Goal: Use online tool/utility

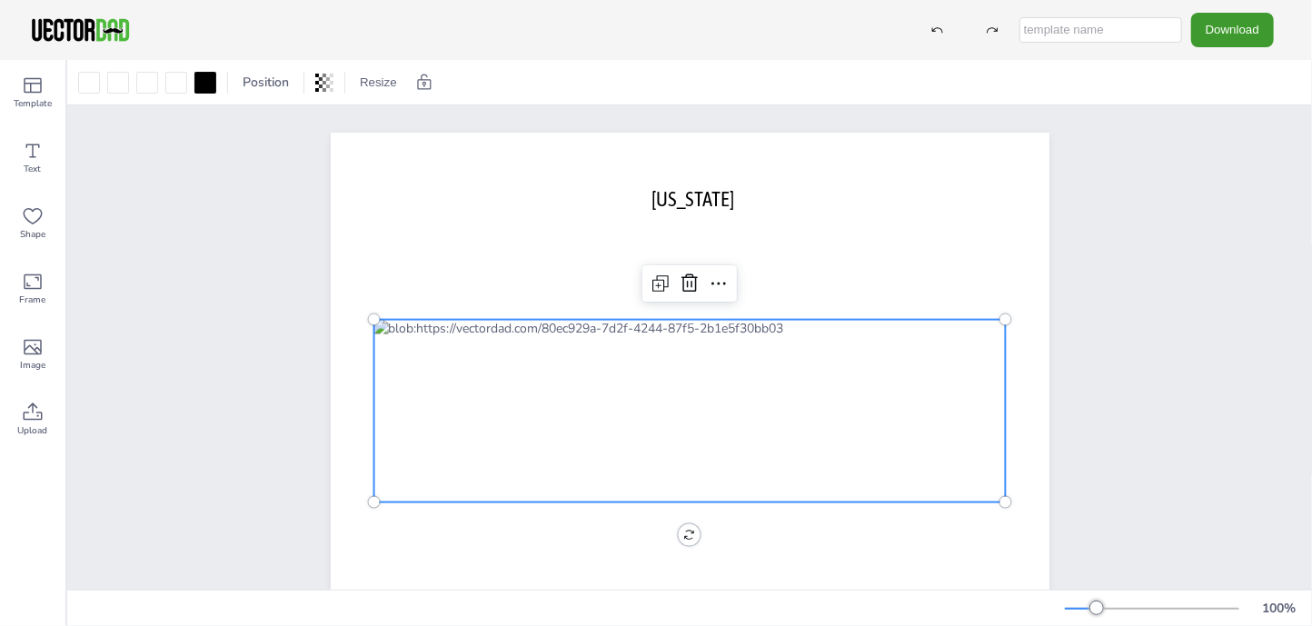
click at [663, 388] on div at bounding box center [690, 411] width 633 height 183
click at [656, 284] on icon at bounding box center [658, 285] width 5 height 5
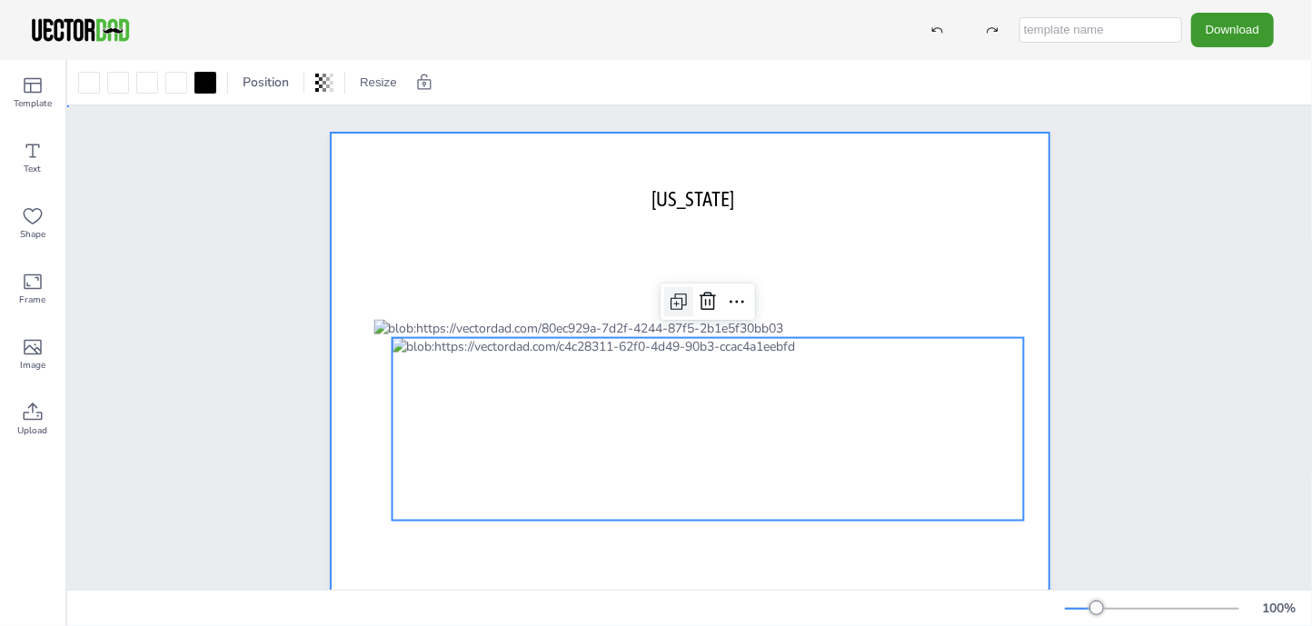
click at [652, 284] on div at bounding box center [690, 411] width 719 height 556
click at [705, 386] on div at bounding box center [708, 429] width 633 height 183
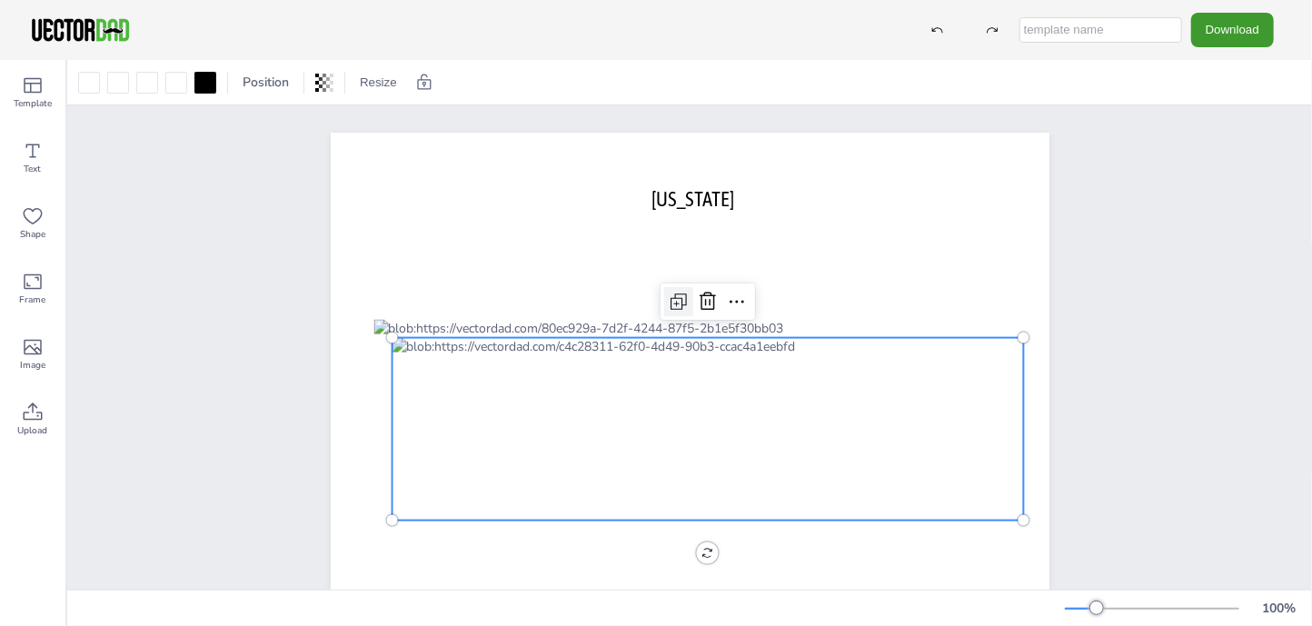
click at [668, 295] on icon at bounding box center [679, 302] width 22 height 22
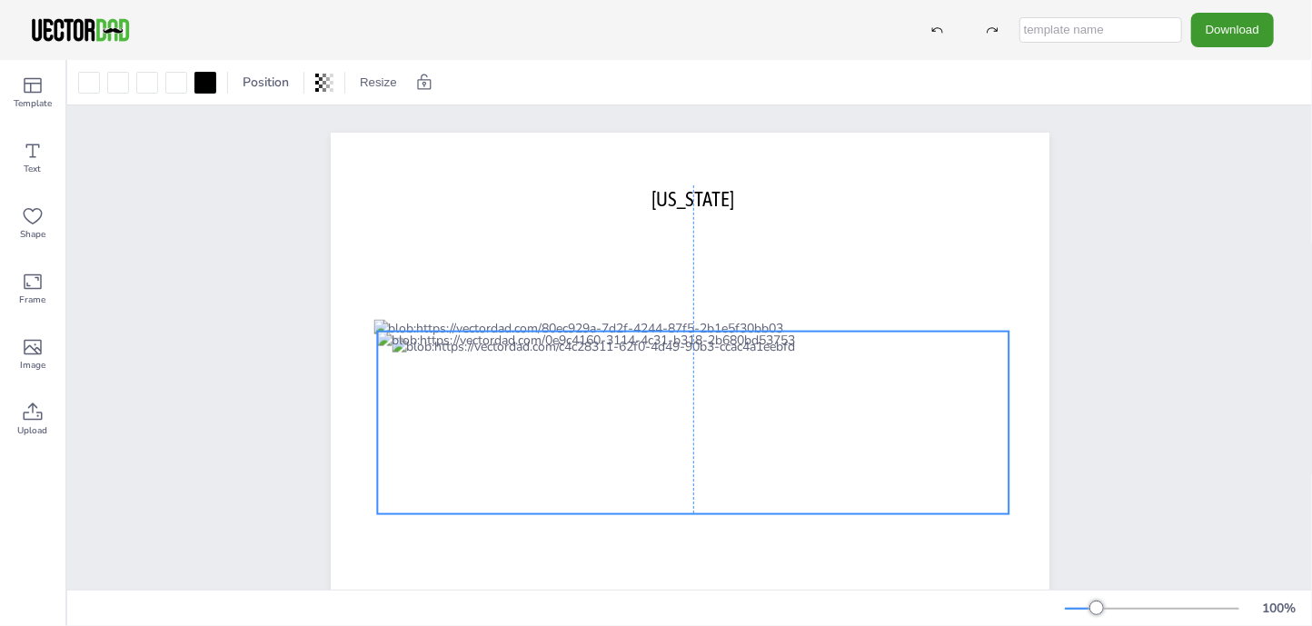
drag, startPoint x: 566, startPoint y: 414, endPoint x: 536, endPoint y: 389, distance: 38.8
click at [536, 389] on div at bounding box center [693, 423] width 633 height 183
click at [718, 297] on icon at bounding box center [723, 295] width 22 height 22
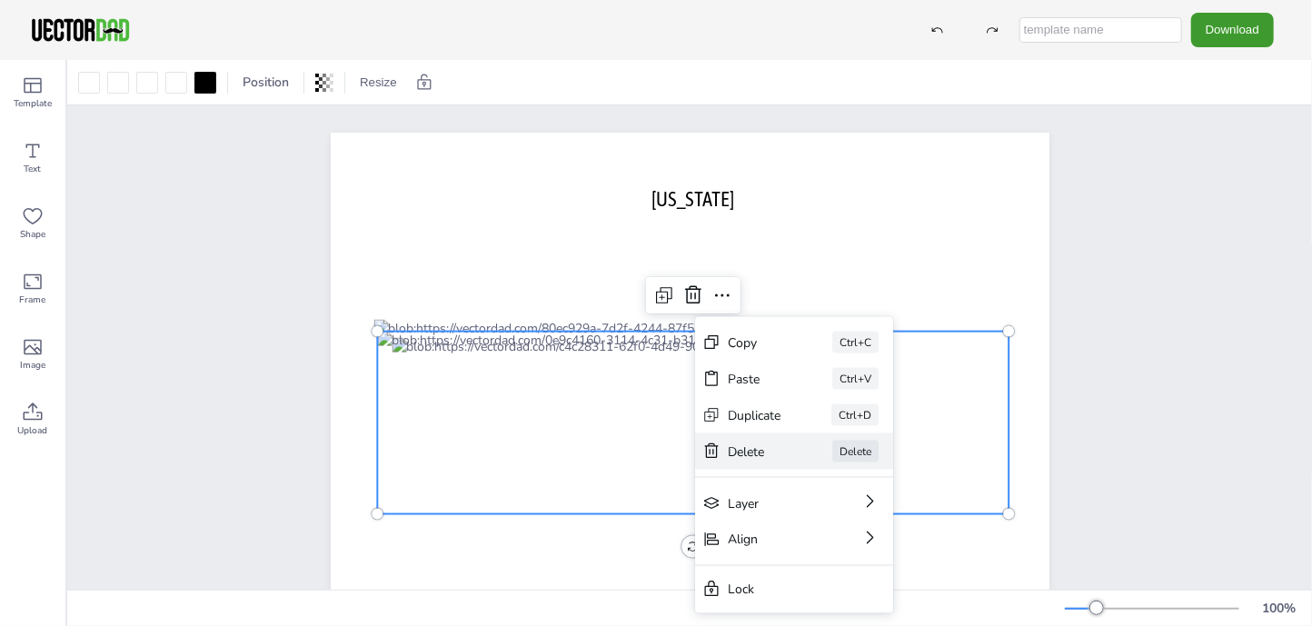
click at [764, 449] on div "Delete" at bounding box center [755, 451] width 54 height 17
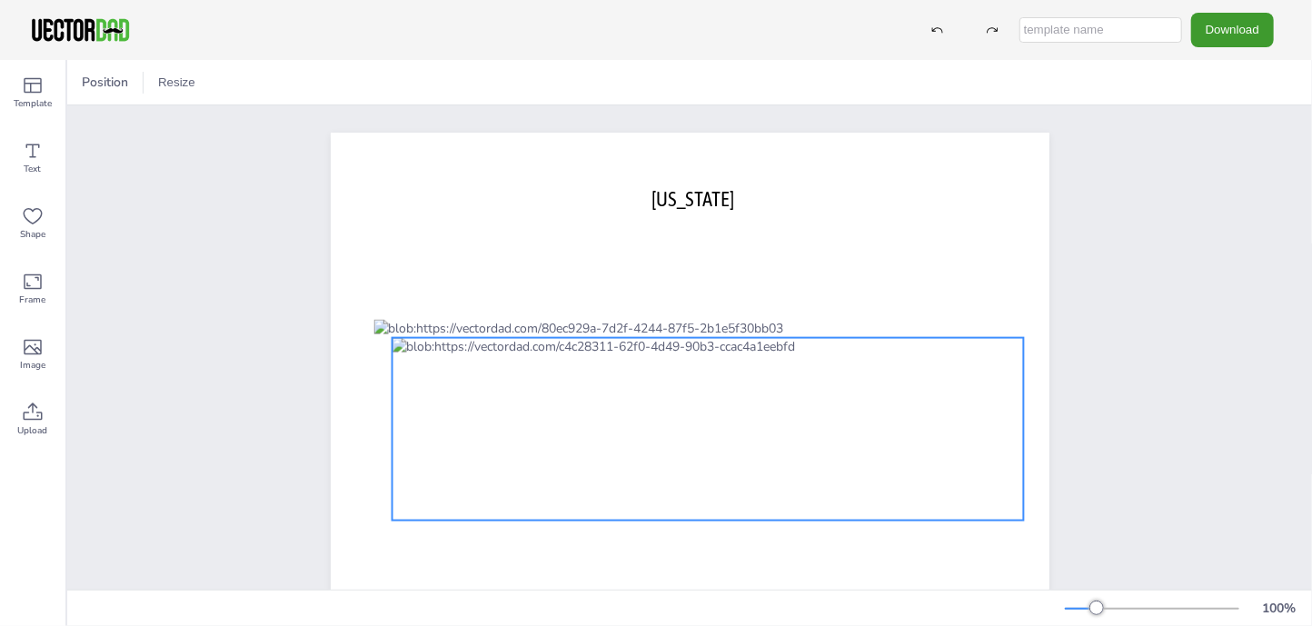
click at [691, 381] on div at bounding box center [708, 429] width 633 height 183
click at [726, 298] on icon at bounding box center [737, 302] width 22 height 22
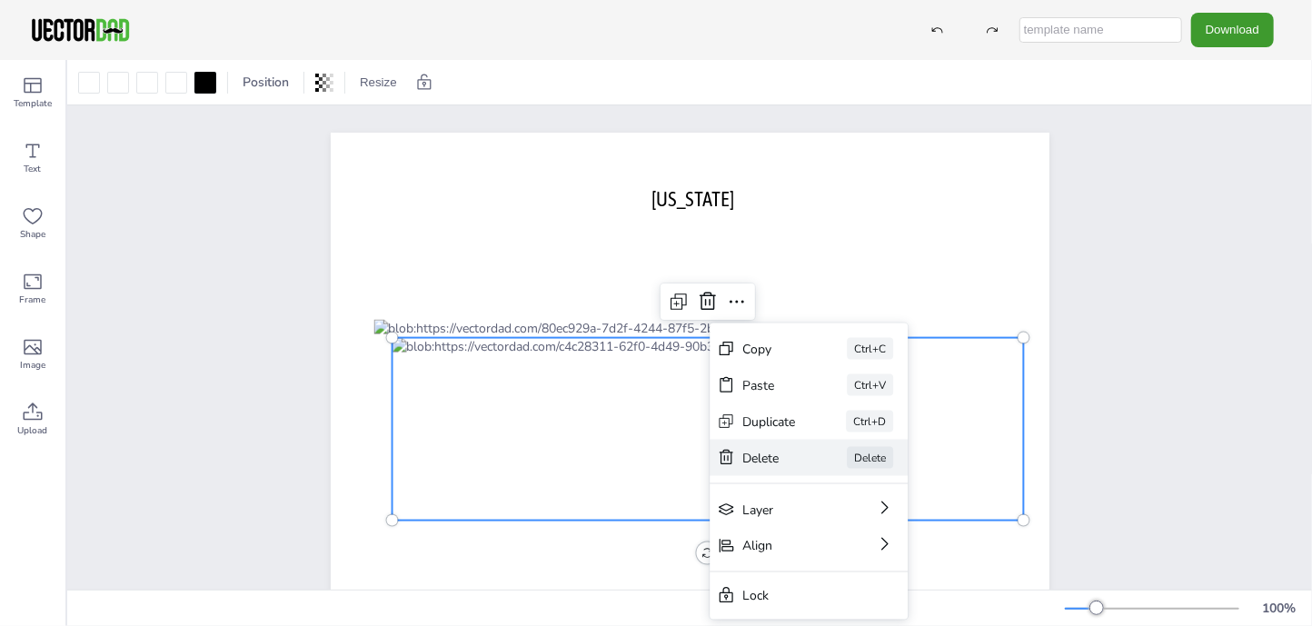
click at [772, 456] on div "Delete" at bounding box center [770, 457] width 54 height 17
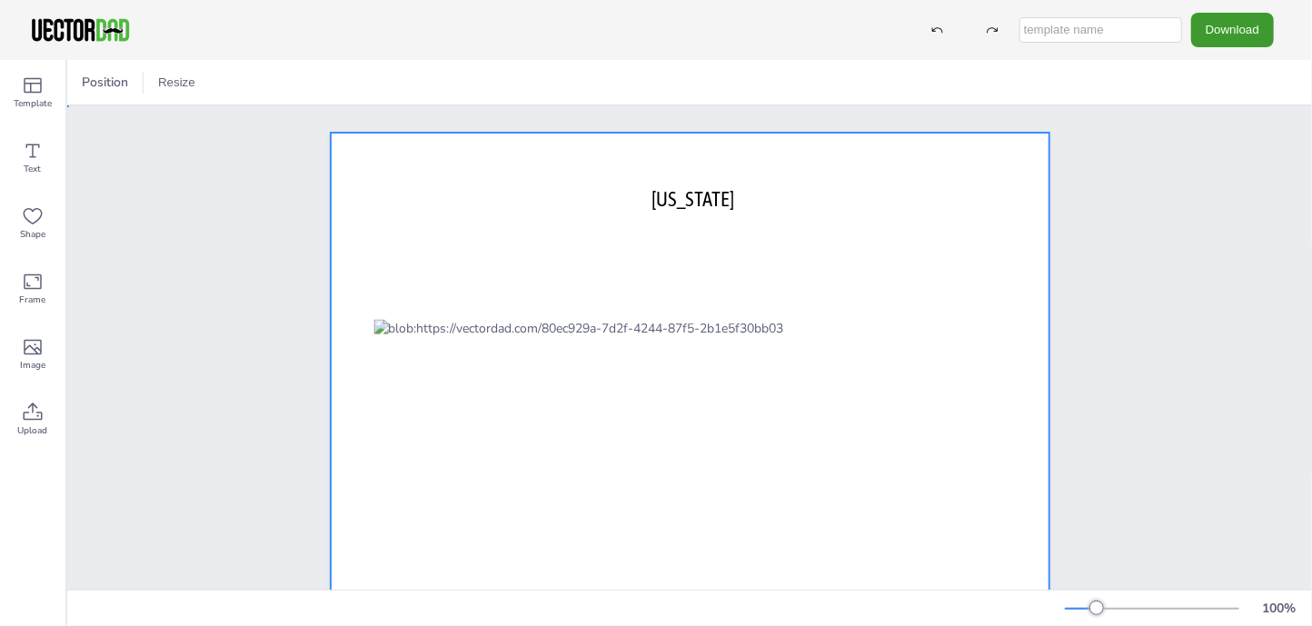
click at [757, 243] on div at bounding box center [690, 411] width 719 height 556
click at [993, 234] on div at bounding box center [690, 411] width 719 height 556
click at [1243, 30] on button "Download" at bounding box center [1232, 30] width 83 height 34
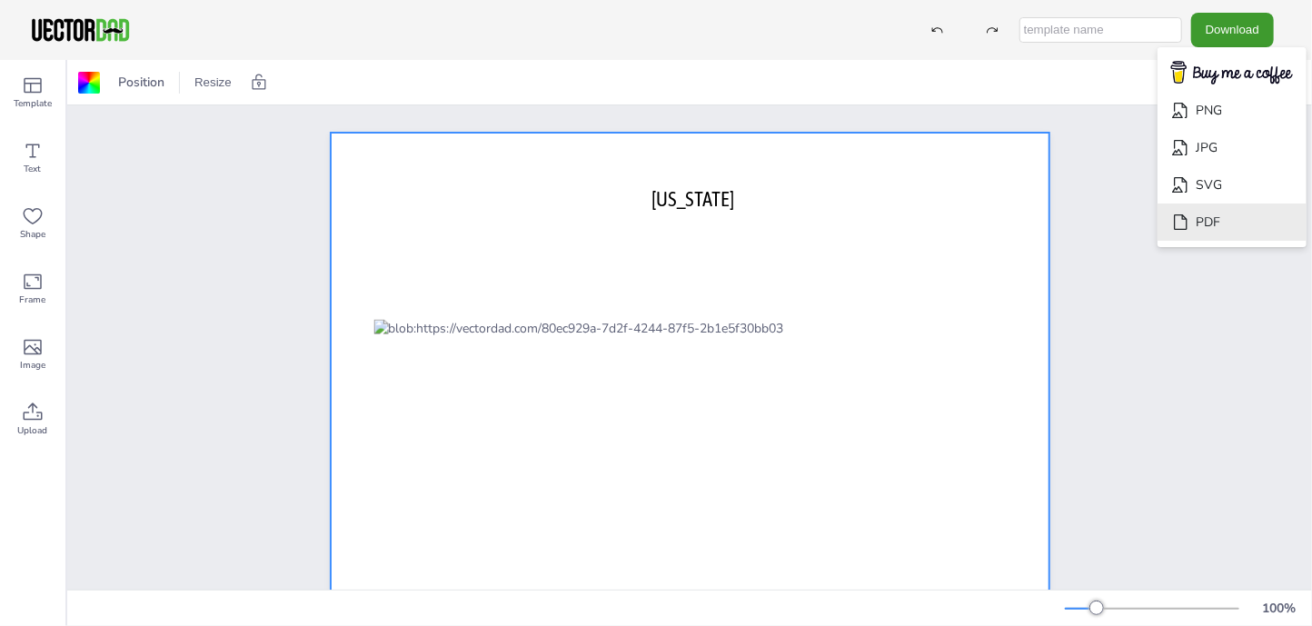
click at [1211, 223] on li "PDF" at bounding box center [1232, 222] width 149 height 37
